Goal: Information Seeking & Learning: Check status

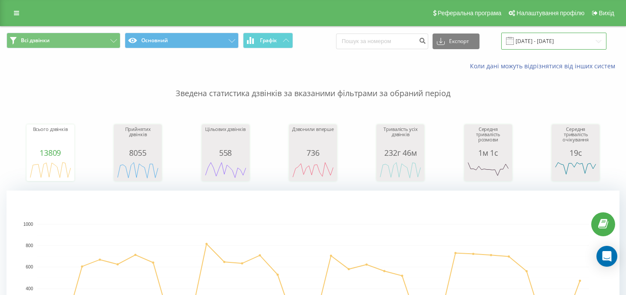
click at [530, 49] on input "01.06.2024 - 01.07.2024" at bounding box center [553, 41] width 105 height 17
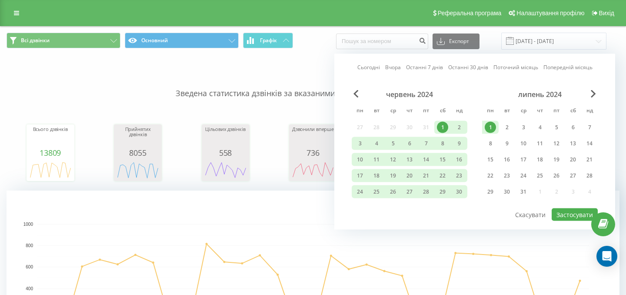
click at [378, 67] on link "Сьогодні" at bounding box center [368, 67] width 23 height 8
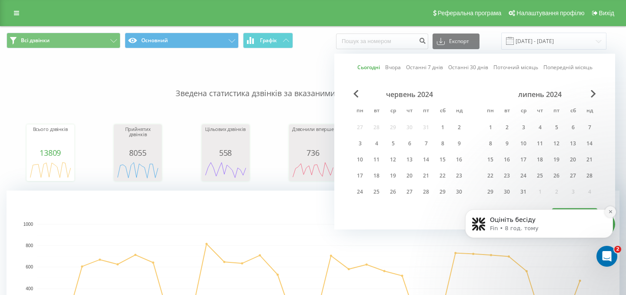
click at [610, 213] on icon "Dismiss notification" at bounding box center [610, 211] width 5 height 5
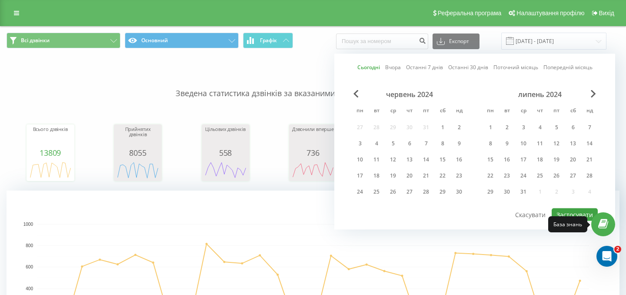
click at [572, 213] on button "Застосувати" at bounding box center [575, 214] width 46 height 13
type input "[DATE] - [DATE]"
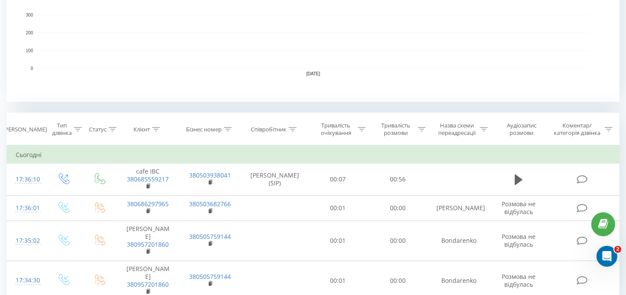
scroll to position [289, 0]
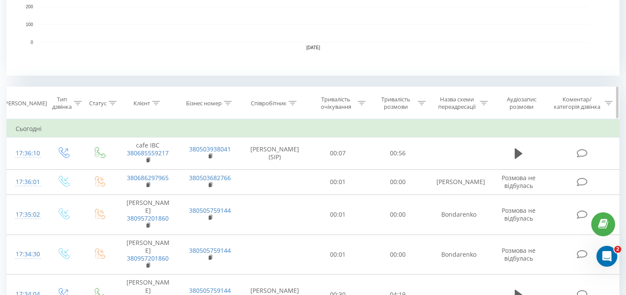
click at [293, 104] on icon at bounding box center [293, 103] width 8 height 4
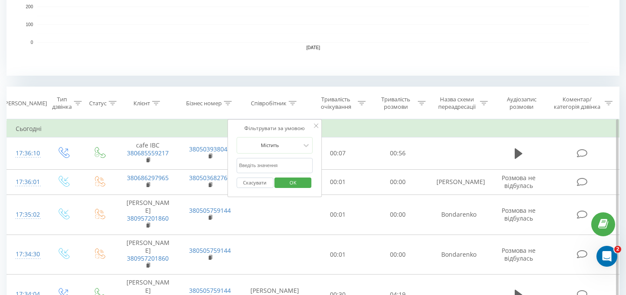
click at [271, 163] on input "text" at bounding box center [274, 165] width 77 height 15
type input "[PERSON_NAME]"
click at [288, 183] on span "OK" at bounding box center [293, 182] width 24 height 13
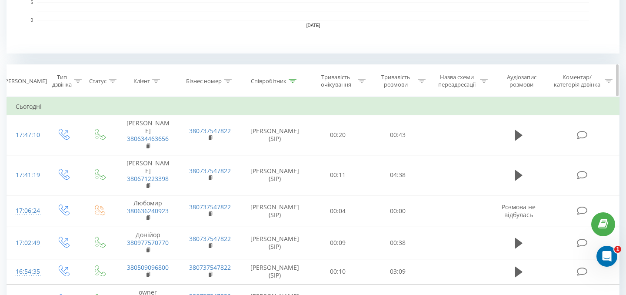
scroll to position [340, 0]
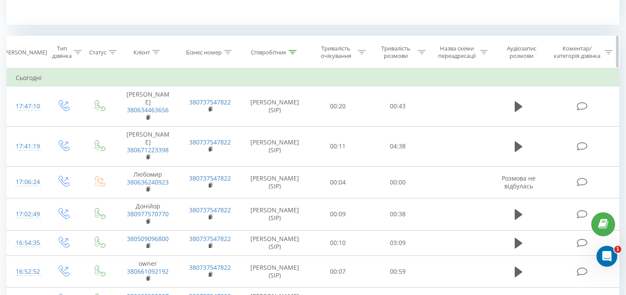
click at [418, 55] on div at bounding box center [422, 52] width 8 height 7
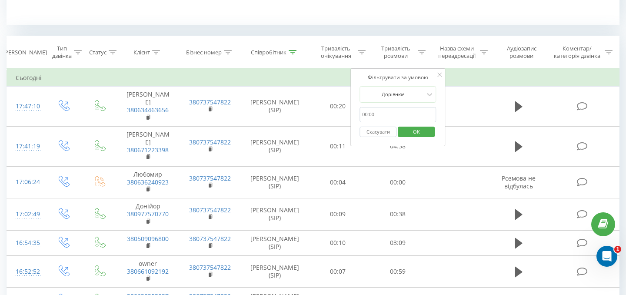
click at [383, 109] on input "text" at bounding box center [398, 114] width 77 height 15
type input "00:10"
click at [393, 96] on div at bounding box center [393, 94] width 62 height 8
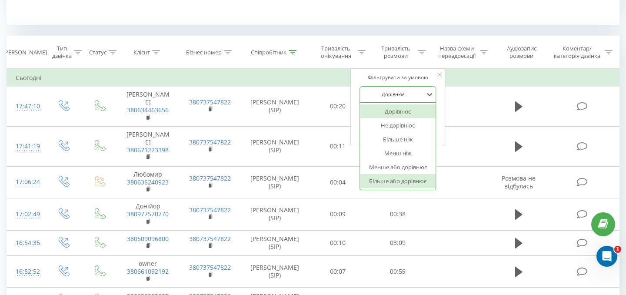
click at [393, 182] on div "Більше або дорівнює" at bounding box center [398, 181] width 76 height 14
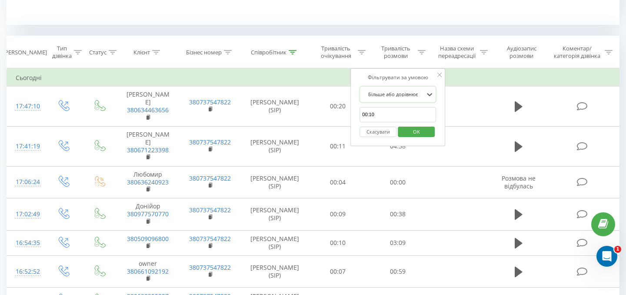
click at [417, 135] on span "OK" at bounding box center [416, 131] width 24 height 13
